Goal: Navigation & Orientation: Understand site structure

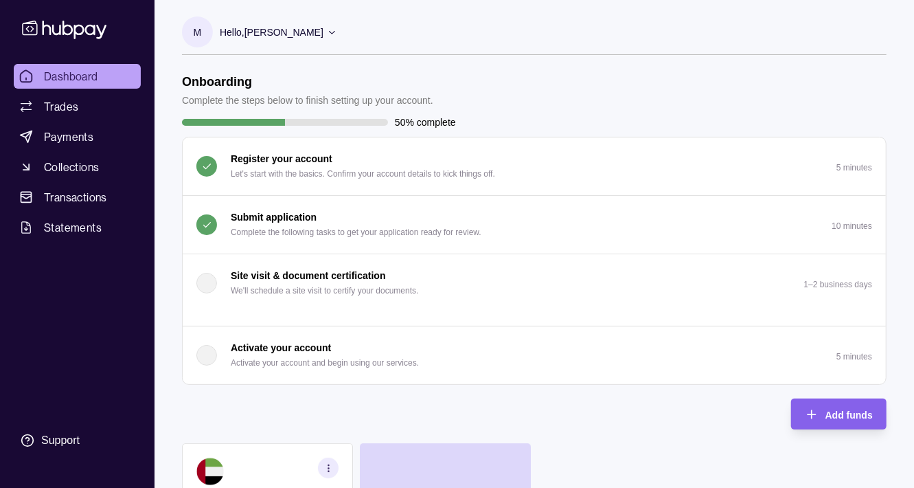
scroll to position [236, 0]
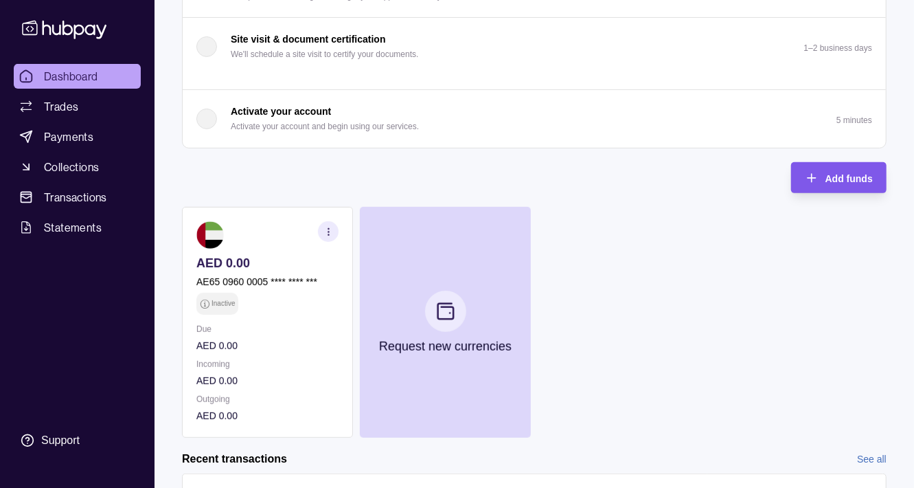
click at [851, 176] on span "Add funds" at bounding box center [848, 178] width 47 height 11
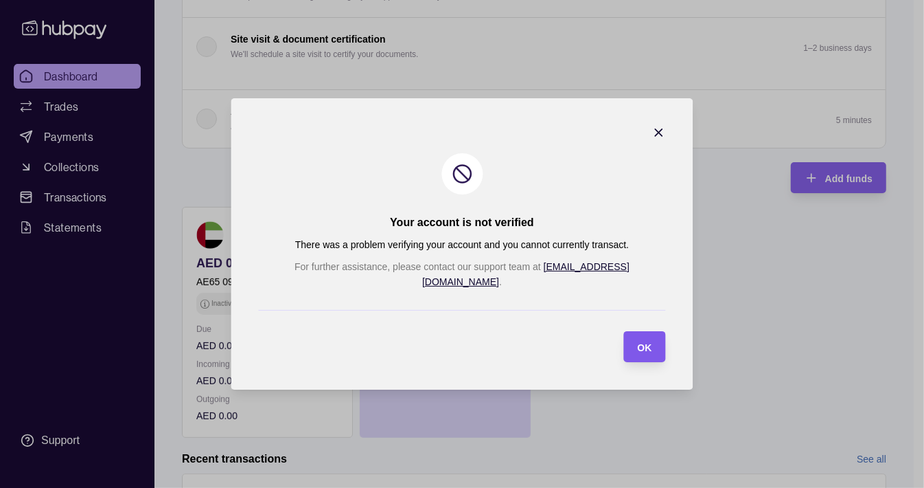
click at [617, 352] on div "OK" at bounding box center [634, 346] width 35 height 31
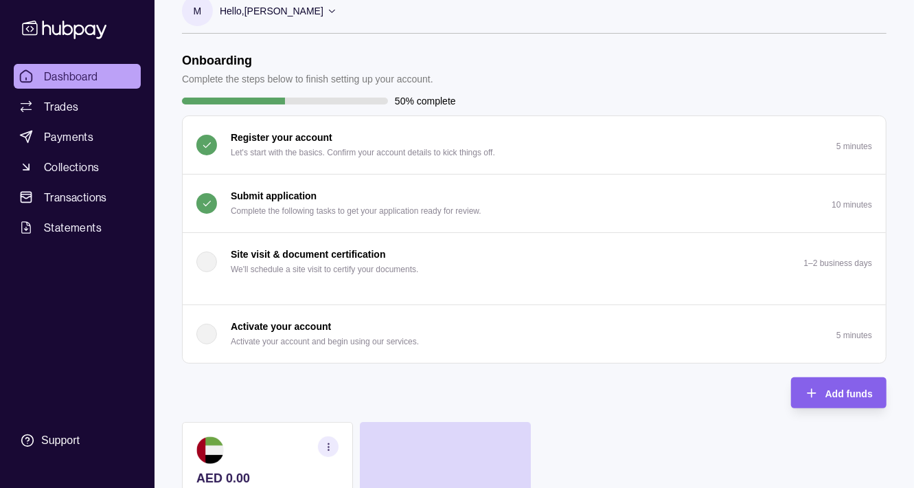
scroll to position [0, 0]
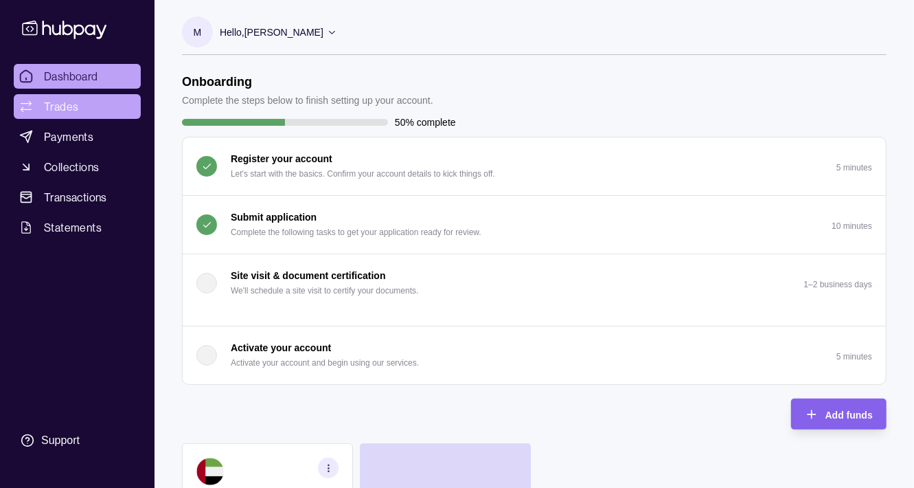
click at [76, 107] on span "Trades" at bounding box center [61, 106] width 34 height 16
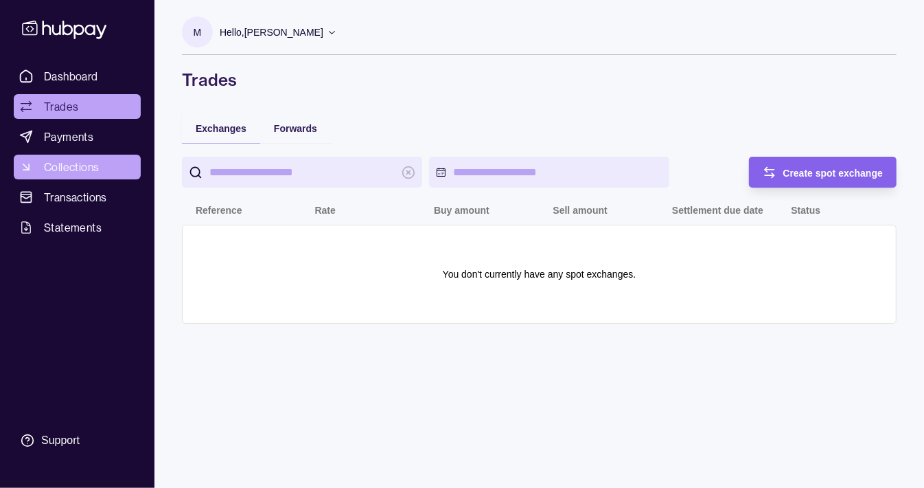
click at [94, 165] on span "Collections" at bounding box center [71, 167] width 55 height 16
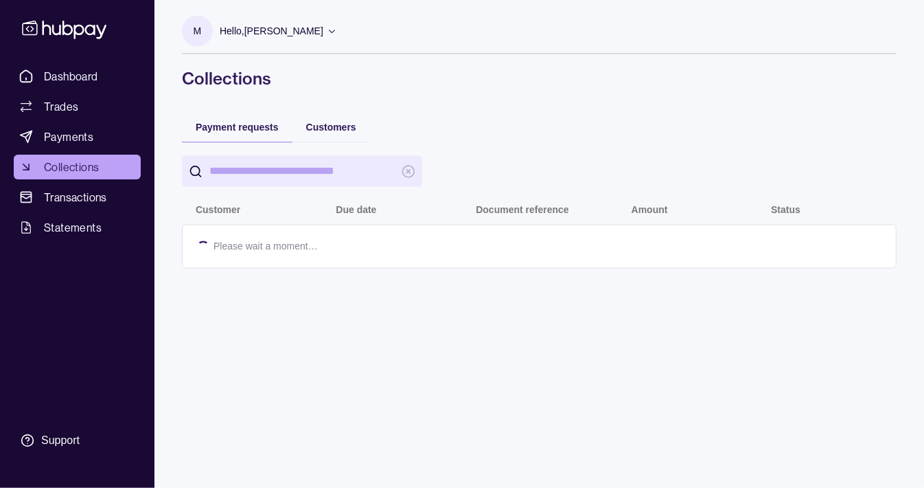
click at [94, 165] on span "Collections" at bounding box center [71, 167] width 55 height 16
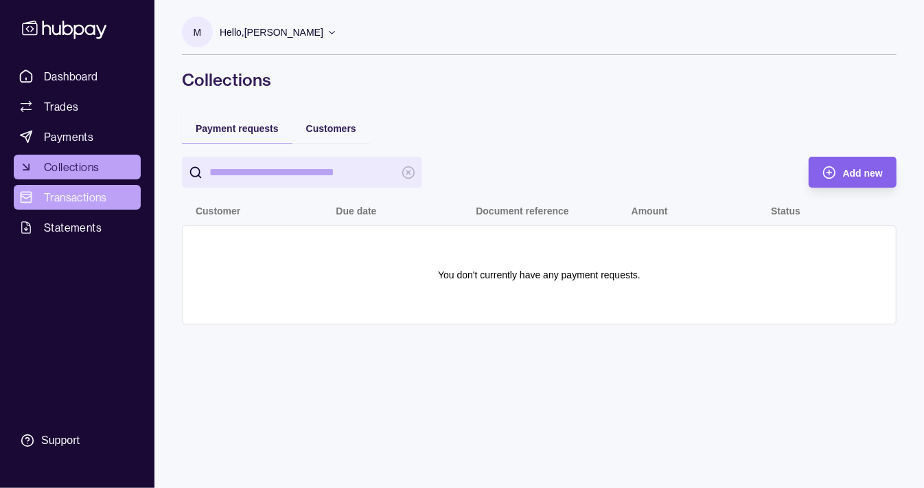
click at [95, 199] on span "Transactions" at bounding box center [75, 197] width 63 height 16
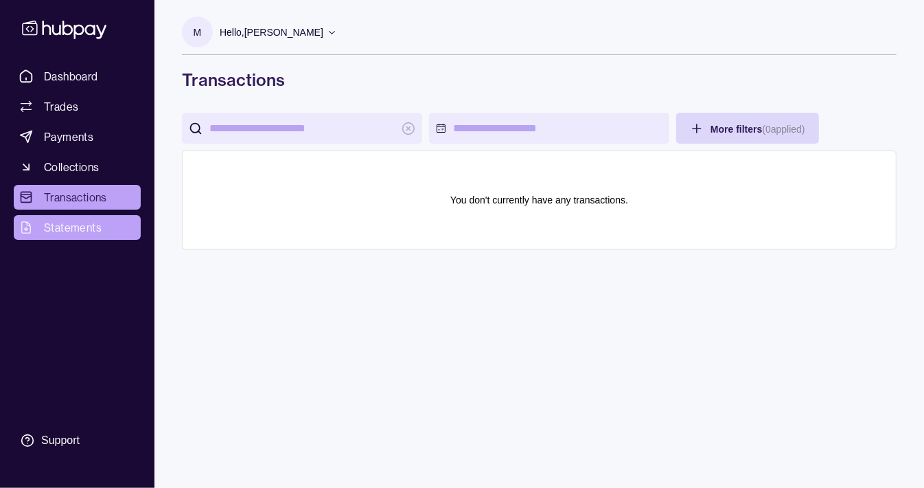
click at [97, 225] on span "Statements" at bounding box center [73, 227] width 58 height 16
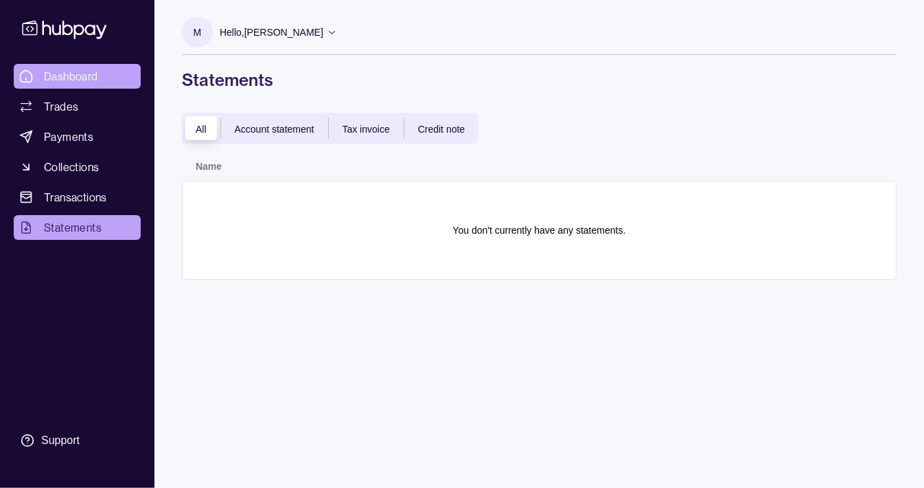
click at [73, 80] on span "Dashboard" at bounding box center [71, 76] width 54 height 16
